Goal: Information Seeking & Learning: Find specific fact

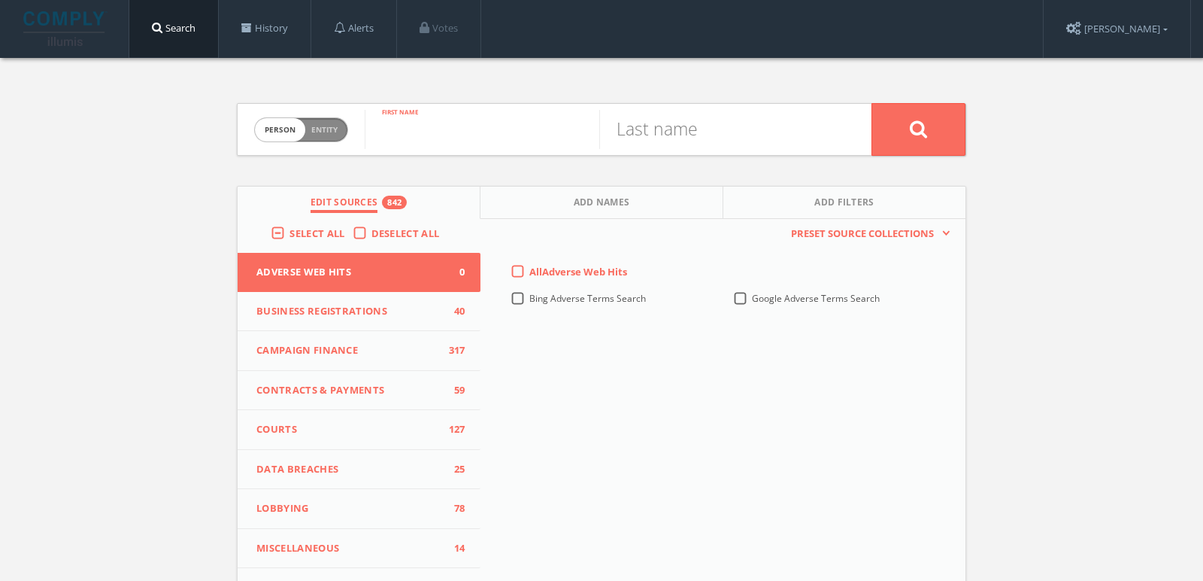
click at [422, 132] on input "text" at bounding box center [482, 129] width 235 height 39
paste input "Daniel Zuellig"
click at [487, 135] on input "Daniel Zuellig" at bounding box center [482, 129] width 235 height 39
type input "Daniel"
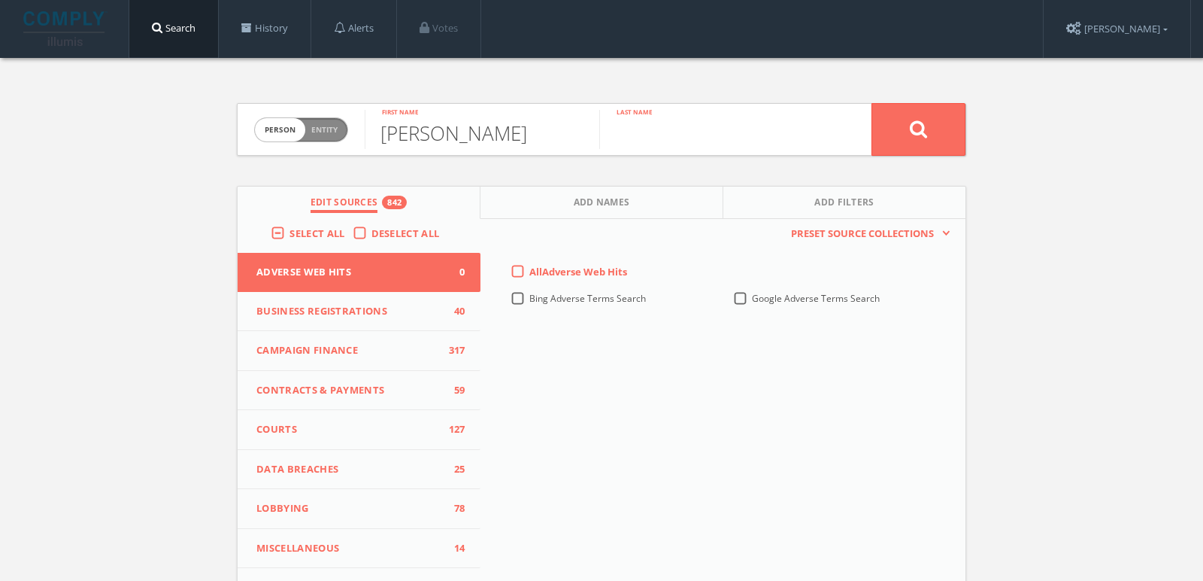
click at [649, 134] on input "text" at bounding box center [716, 129] width 235 height 39
paste input "Zuellig"
type input "Zuellig"
click at [290, 235] on span "Select All" at bounding box center [317, 233] width 55 height 14
click at [0, 0] on input "Select All" at bounding box center [0, 0] width 0 height 0
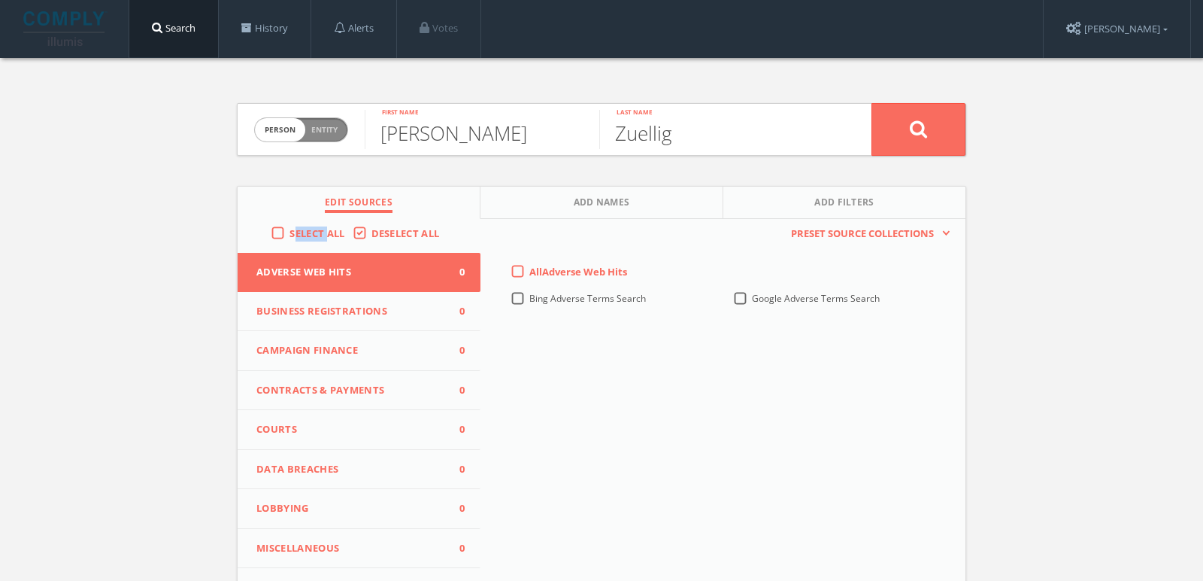
click at [290, 235] on span "Select All" at bounding box center [317, 233] width 55 height 14
click at [0, 0] on input "Select All" at bounding box center [0, 0] width 0 height 0
click at [935, 143] on button at bounding box center [919, 129] width 94 height 53
click at [471, 114] on input "text" at bounding box center [482, 129] width 235 height 39
type input "David"
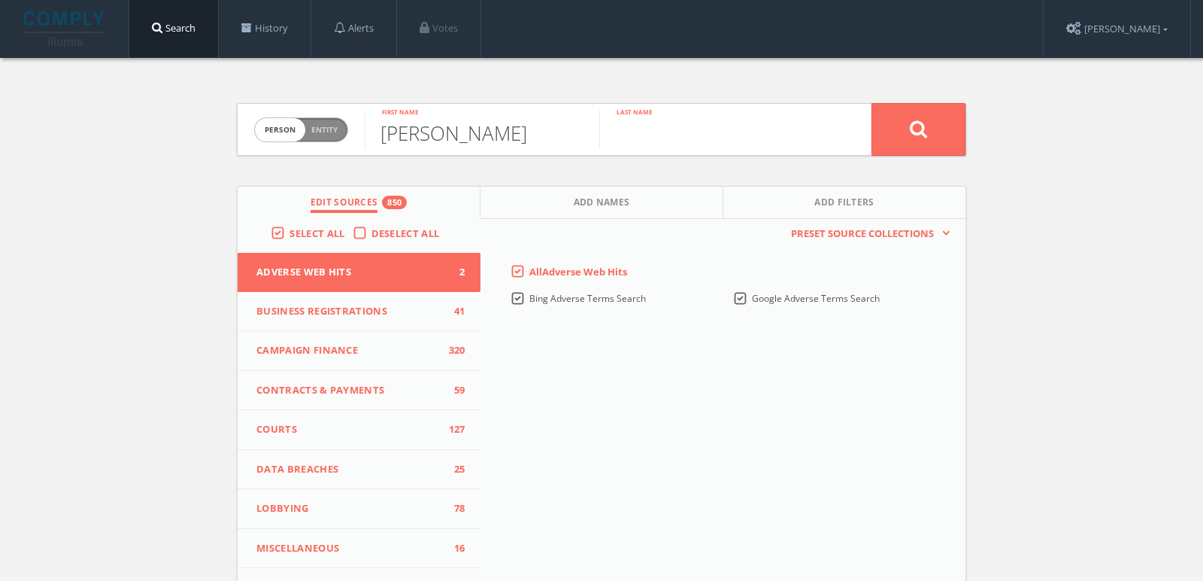
paste input "Zuellig"
type input "Zuellig"
click at [872, 103] on button at bounding box center [919, 129] width 94 height 53
click at [325, 122] on span "Person Entity" at bounding box center [301, 129] width 93 height 23
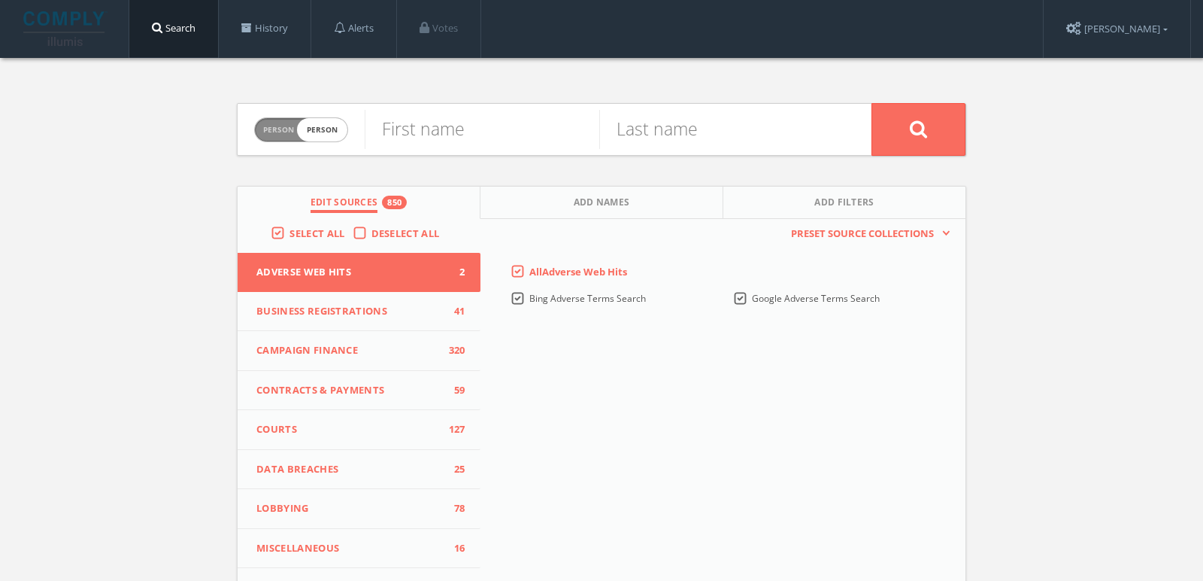
checkbox input "true"
click at [425, 122] on input "text" at bounding box center [618, 129] width 507 height 39
paste input "Zuellig Family Foundation"
type input "Zuellig Family Foundation"
click at [872, 103] on button at bounding box center [919, 129] width 94 height 53
